Goal: Transaction & Acquisition: Obtain resource

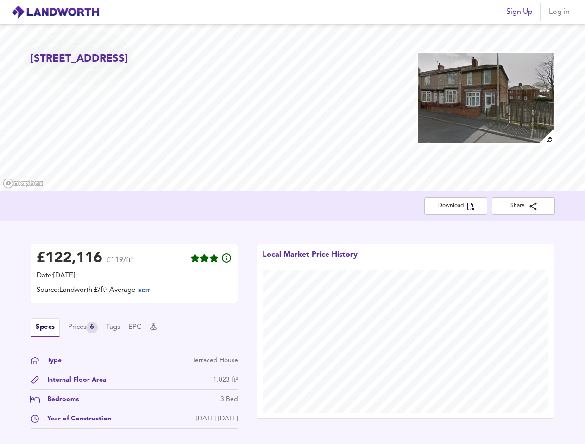
click at [292, 222] on div "£ 122,116 £119/ft² Date: [DATE] Source: Landworth £/ft² Average EDIT Specs Pric…" at bounding box center [292, 339] width 585 height 236
click at [55, 12] on img at bounding box center [55, 12] width 88 height 14
click at [519, 12] on span "Sign Up" at bounding box center [519, 12] width 26 height 13
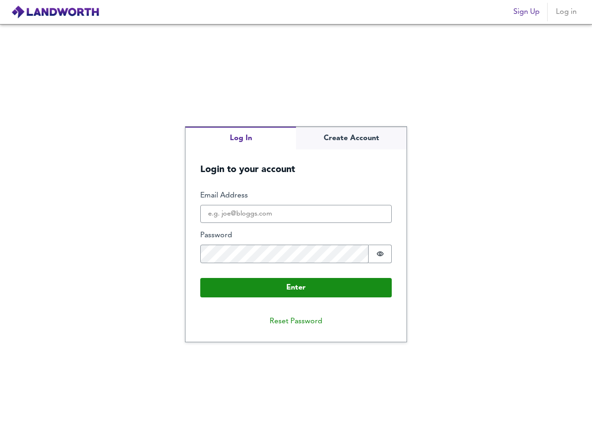
click at [559, 12] on span "Log in" at bounding box center [566, 12] width 22 height 13
click at [546, 137] on div "Log In Create Account Login to your account Enter Email Address Password Passwo…" at bounding box center [296, 234] width 592 height 420
click at [486, 98] on div "Log In Create Account Login to your account Enter Email Address Password Passwo…" at bounding box center [296, 234] width 592 height 420
click at [455, 206] on div "Log In Create Account Login to your account Enter Email Address Password Passwo…" at bounding box center [296, 234] width 592 height 420
click at [523, 206] on div "Log In Create Account Login to your account Enter Email Address Password Passwo…" at bounding box center [296, 234] width 592 height 420
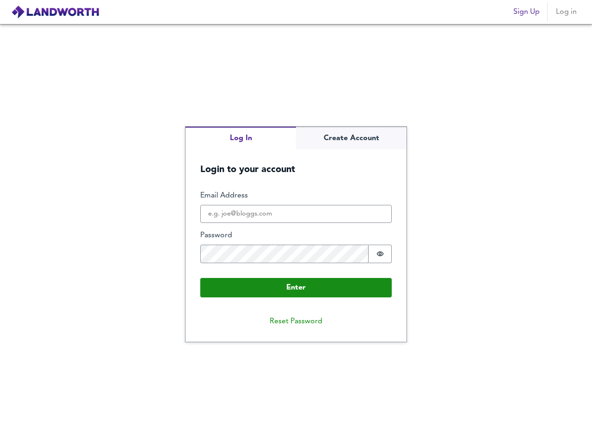
click at [147, 292] on div "Log In Create Account Login to your account Enter Email Address Password Passwo…" at bounding box center [296, 234] width 592 height 420
